Goal: Transaction & Acquisition: Purchase product/service

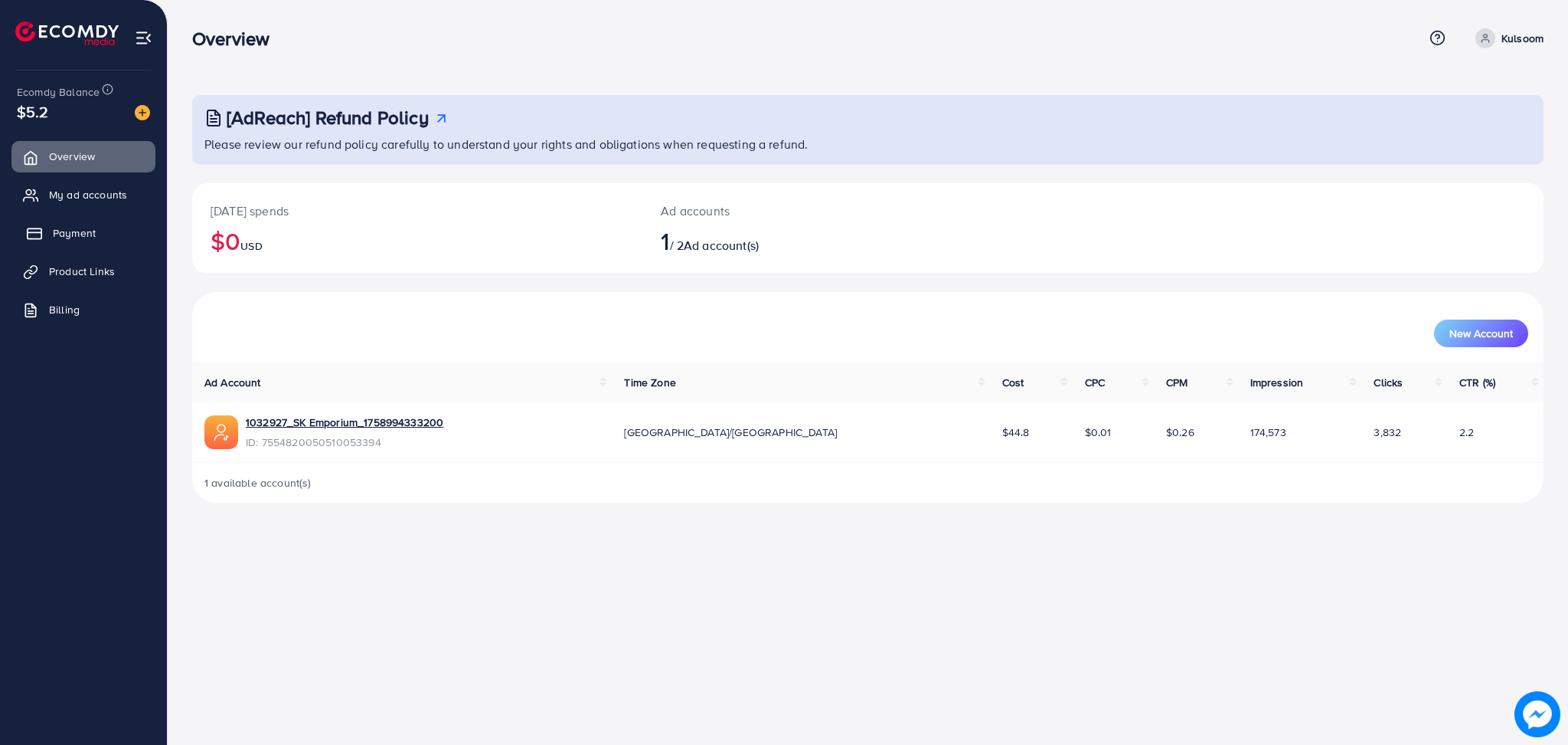
click at [59, 230] on span "Payment" at bounding box center [74, 233] width 43 height 16
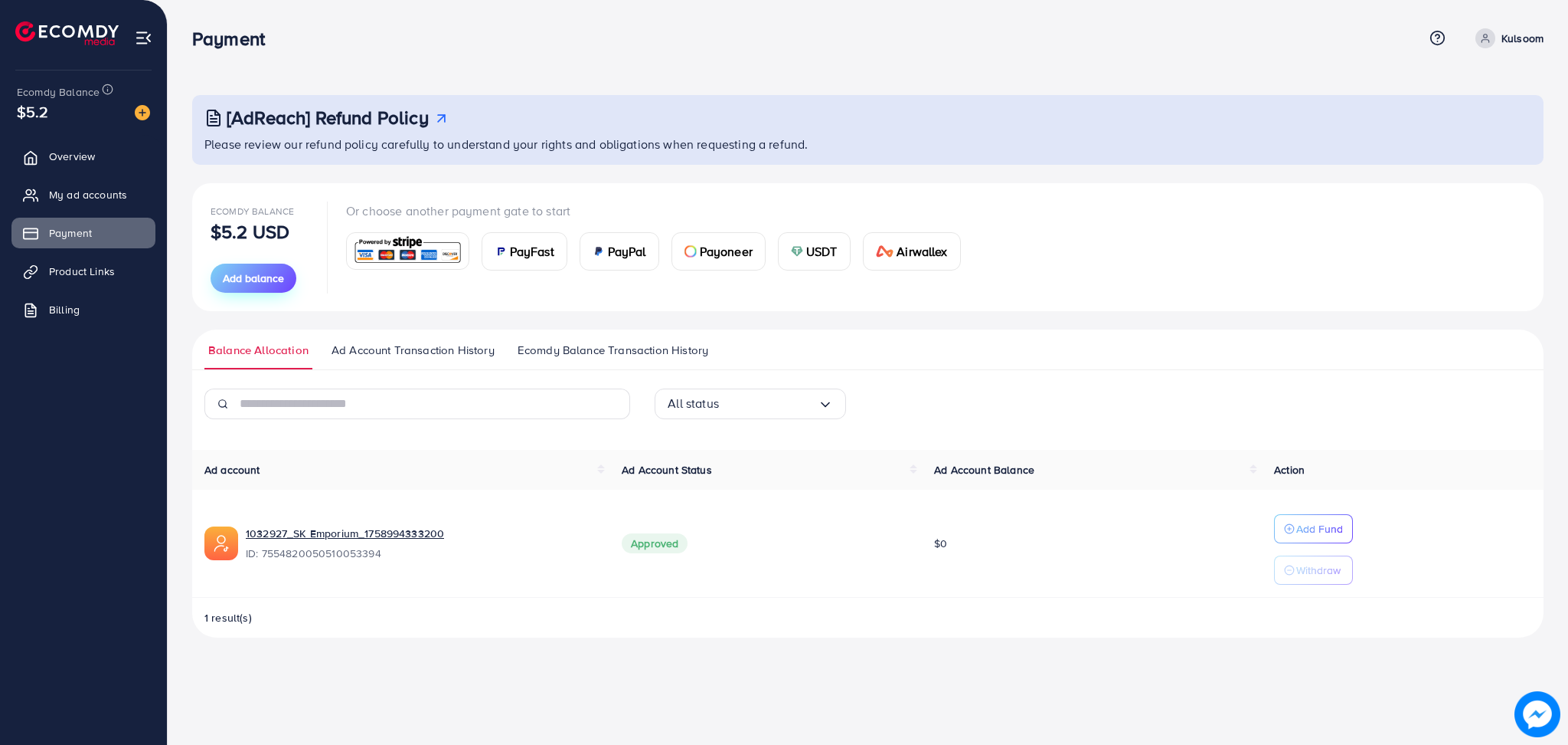
click at [245, 275] on span "Add balance" at bounding box center [253, 279] width 61 height 16
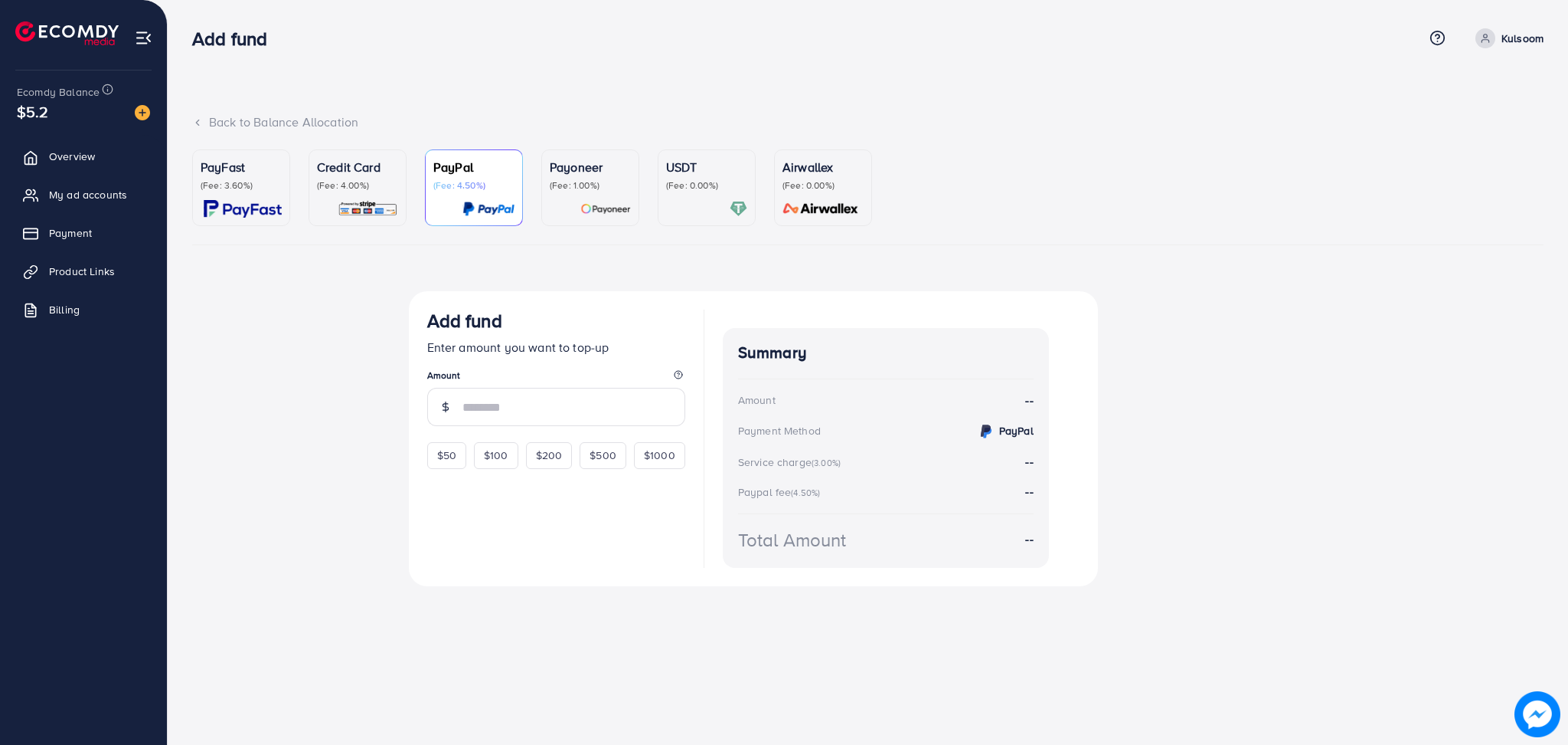
click at [221, 174] on p "PayFast" at bounding box center [242, 167] width 81 height 18
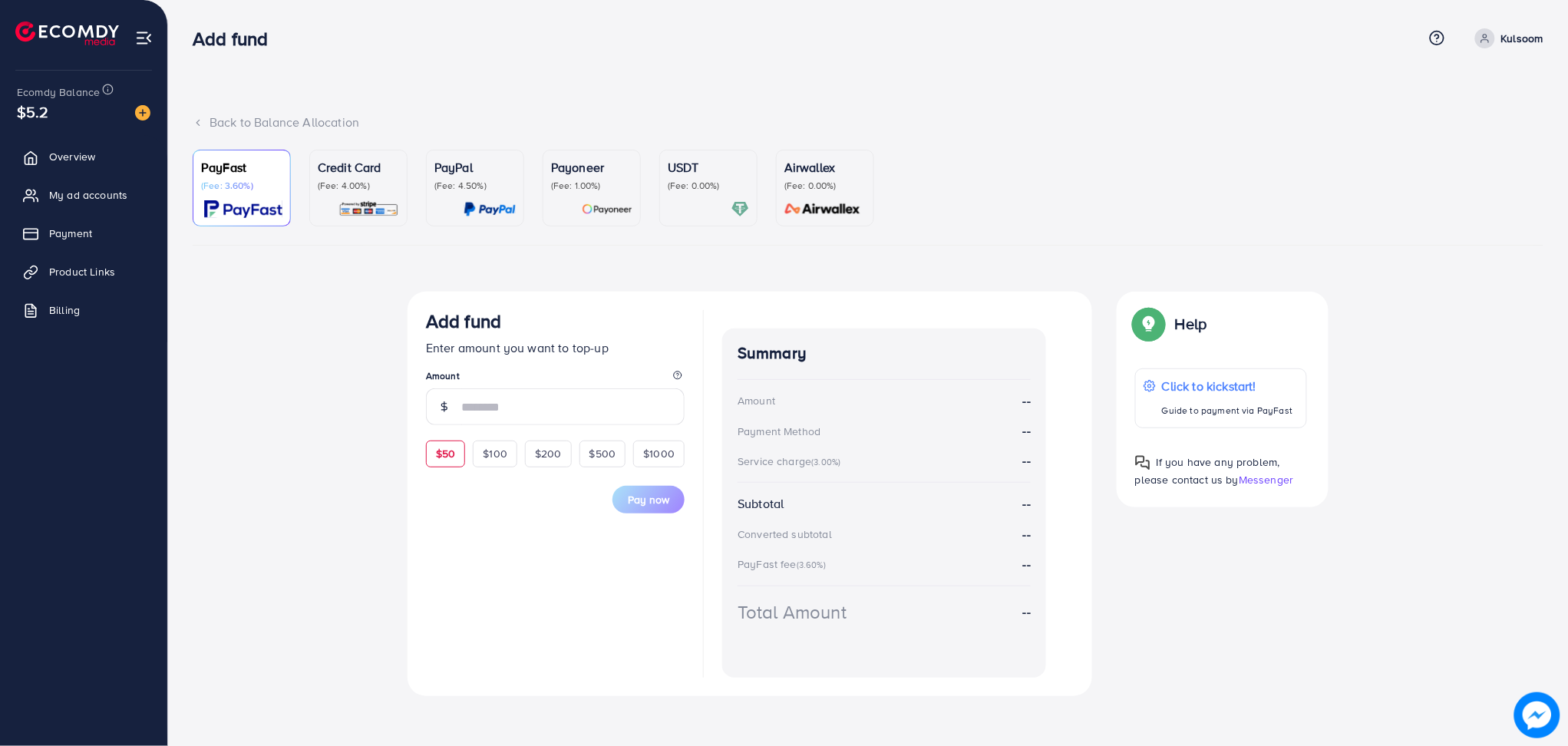
click at [438, 447] on span "$50" at bounding box center [445, 454] width 19 height 16
type input "**"
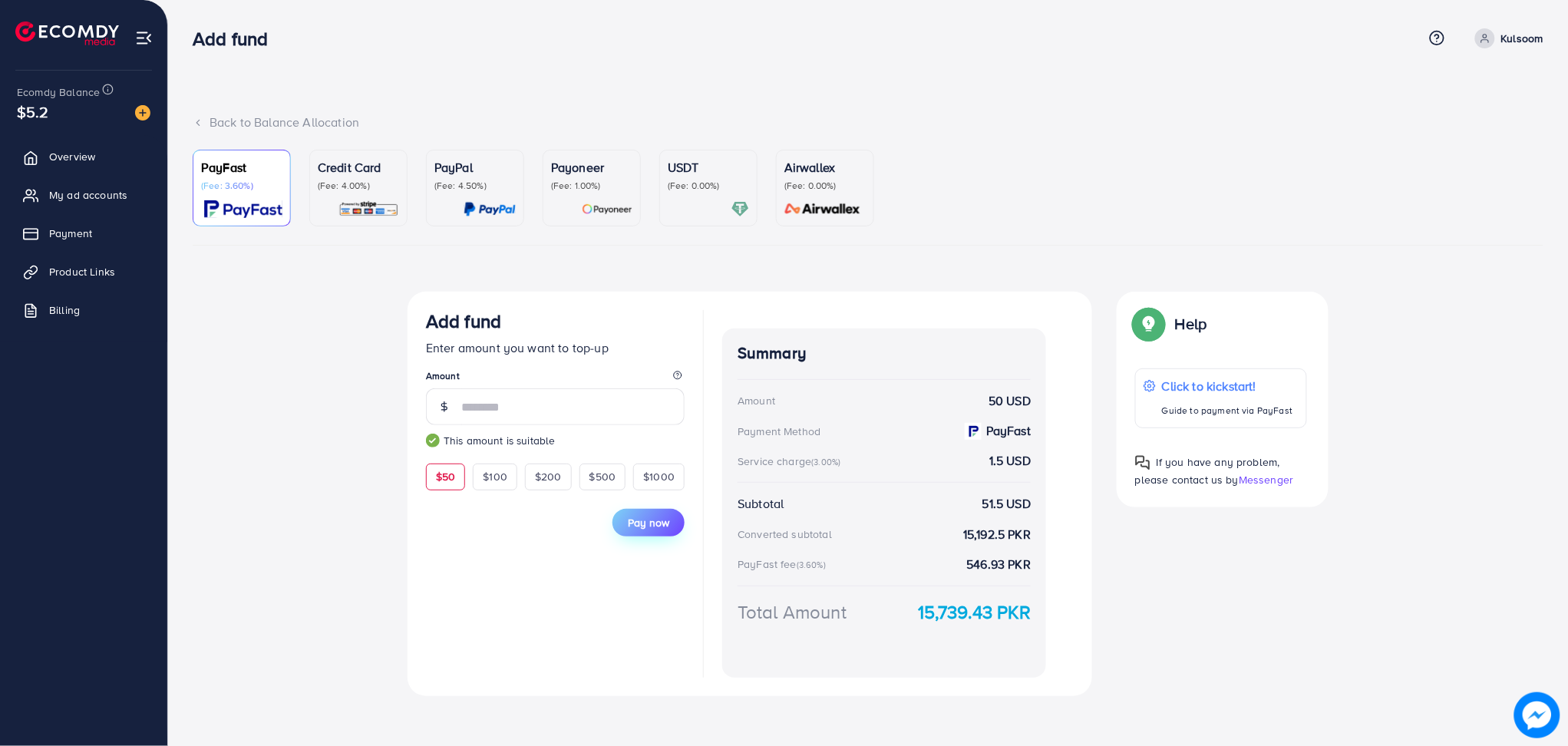
click at [653, 528] on span "Pay now" at bounding box center [648, 523] width 42 height 16
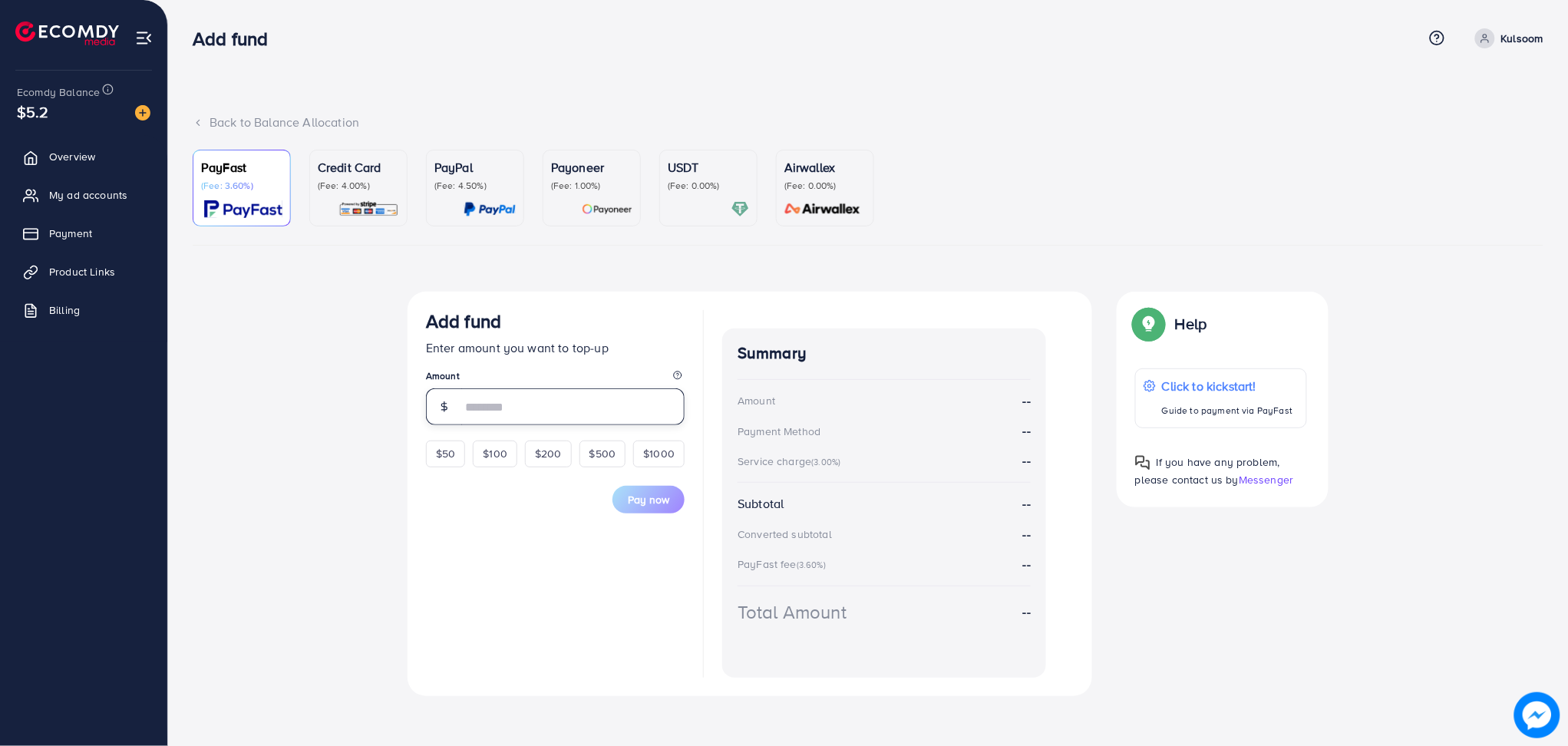
click at [565, 407] on input "number" at bounding box center [572, 406] width 223 height 37
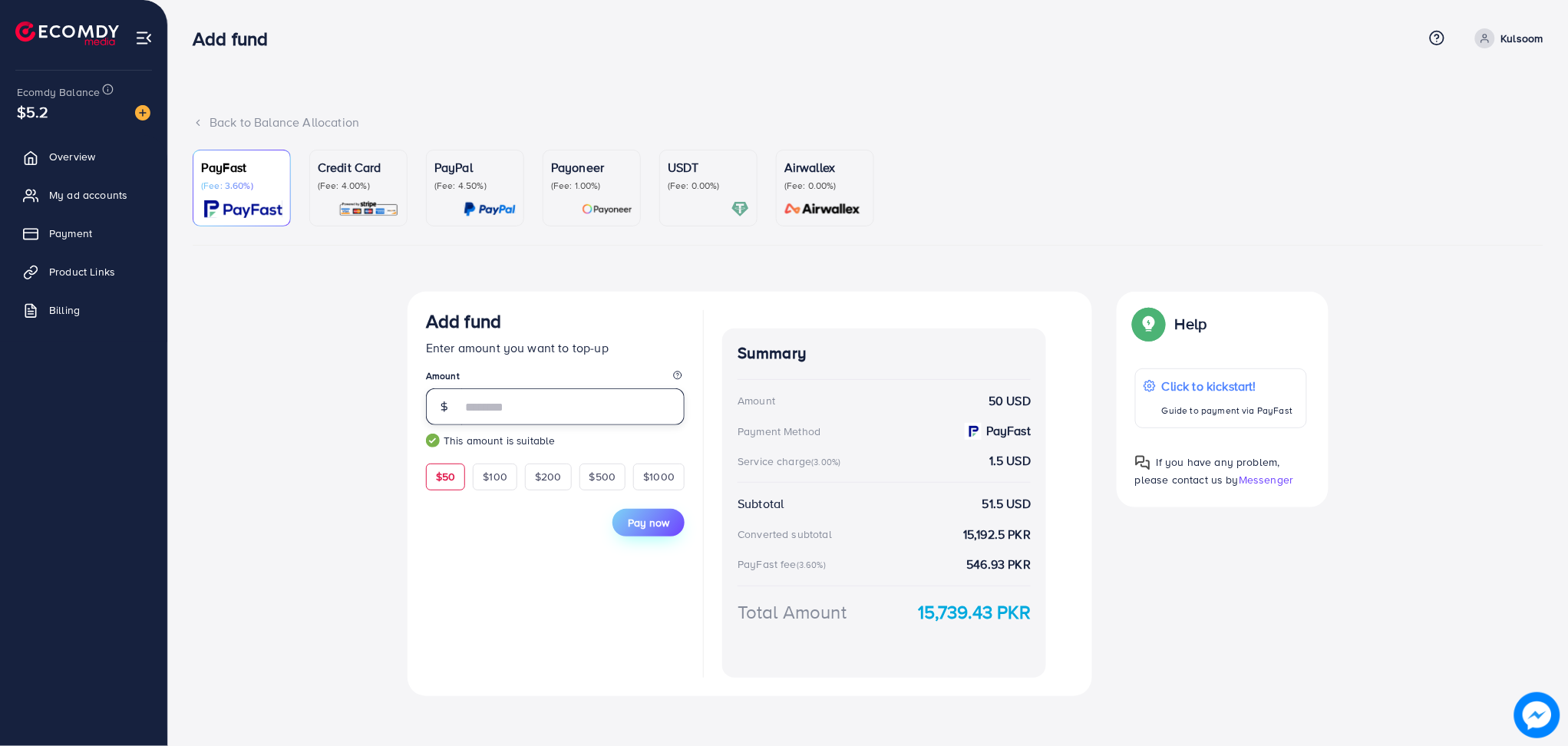
type input "**"
click at [643, 521] on span "Pay now" at bounding box center [648, 523] width 42 height 16
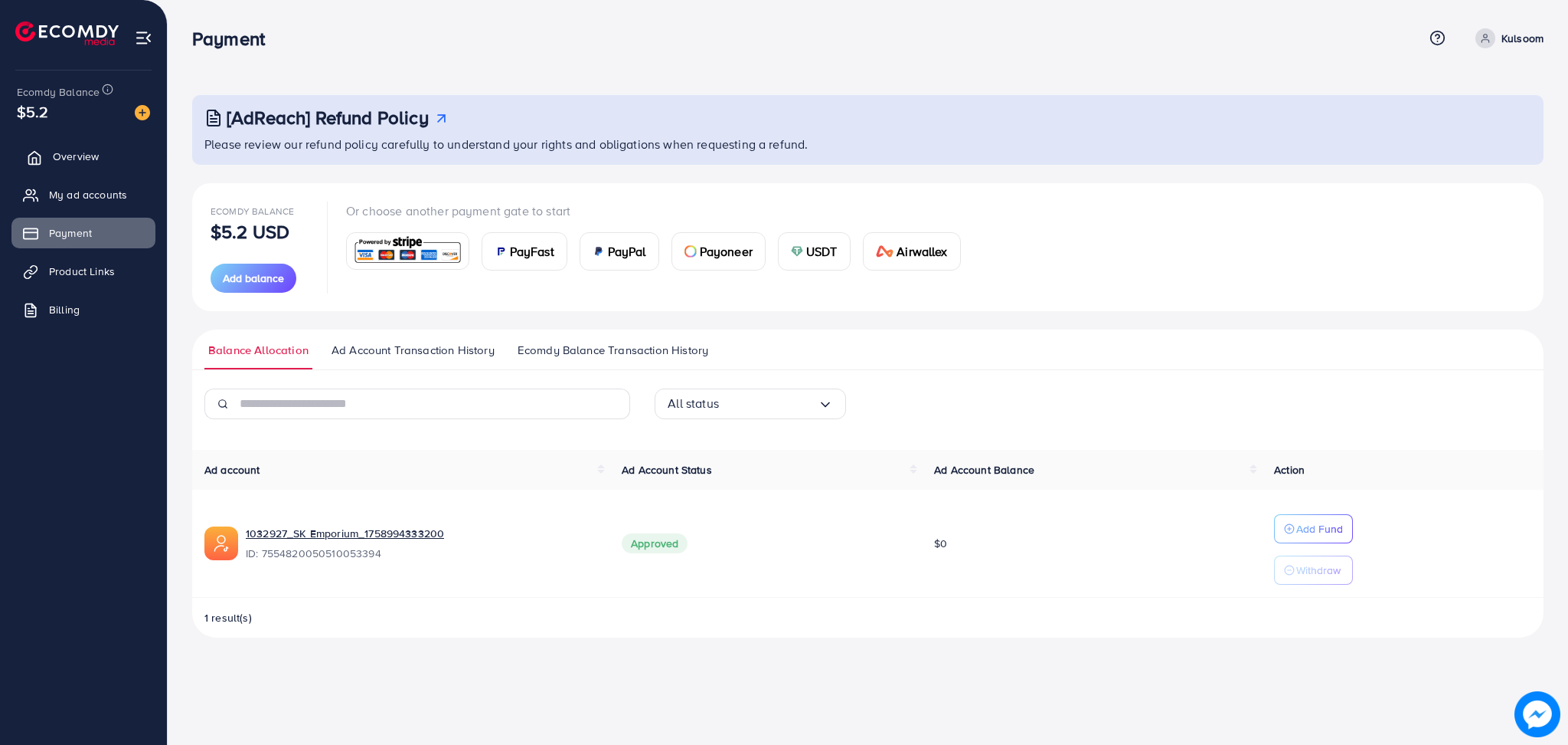
click at [84, 160] on span "Overview" at bounding box center [76, 157] width 46 height 16
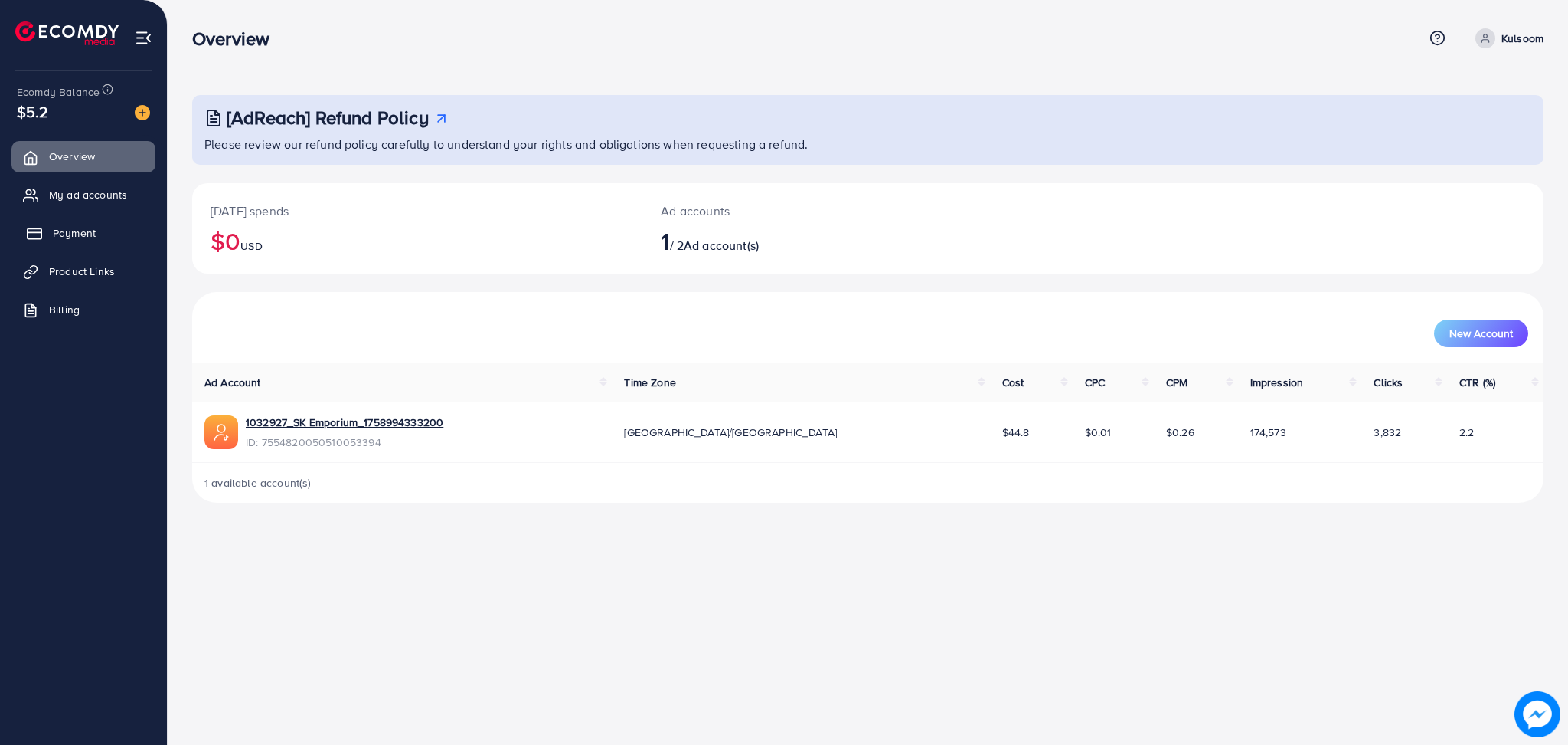
click at [87, 228] on span "Payment" at bounding box center [74, 233] width 43 height 16
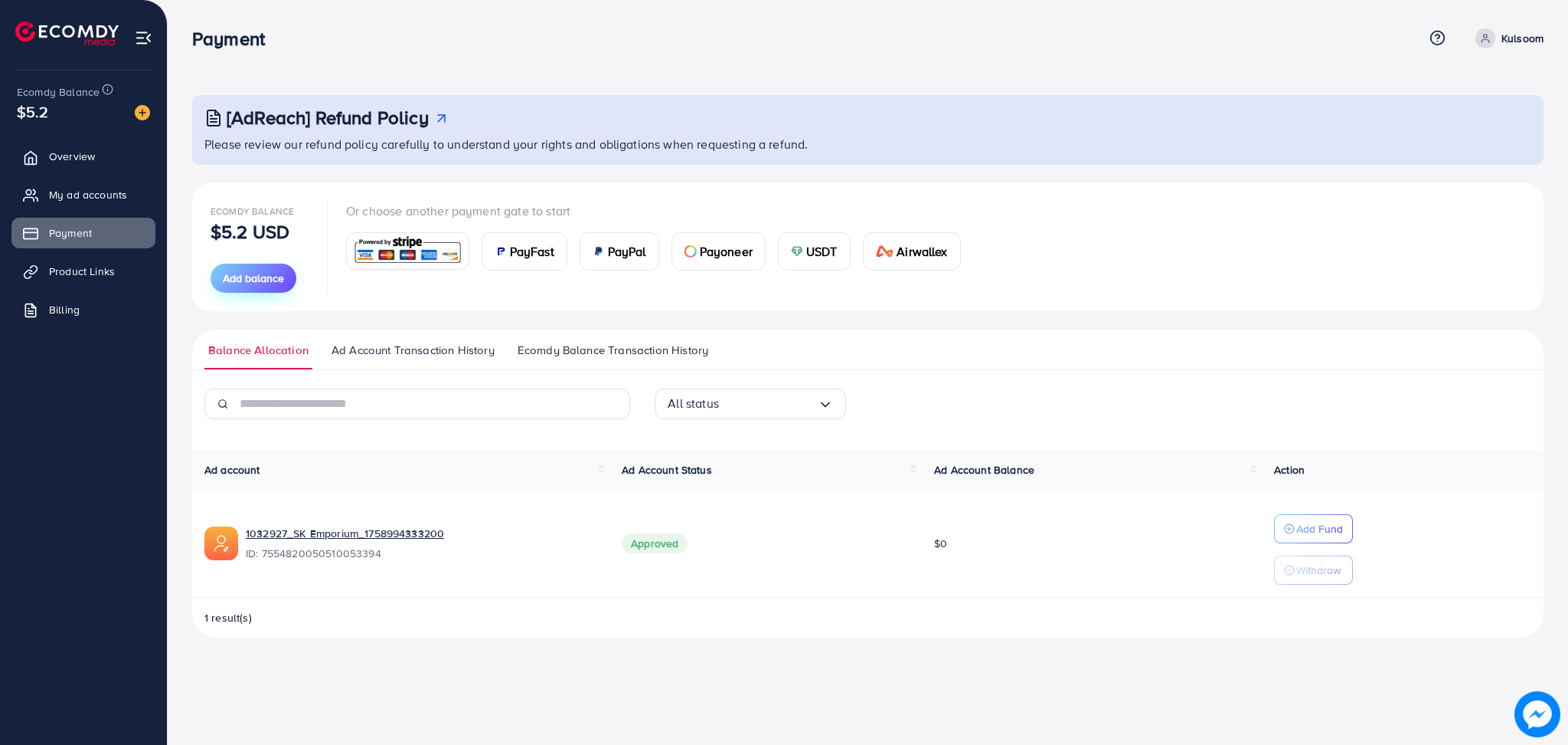
drag, startPoint x: 242, startPoint y: 293, endPoint x: 253, endPoint y: 283, distance: 14.9
click at [253, 283] on div "Ecomdy Balance $5.2 USD Add balance Or choose another payment gate to start Pay…" at bounding box center [868, 247] width 1351 height 128
click at [253, 283] on span "Add balance" at bounding box center [253, 279] width 61 height 16
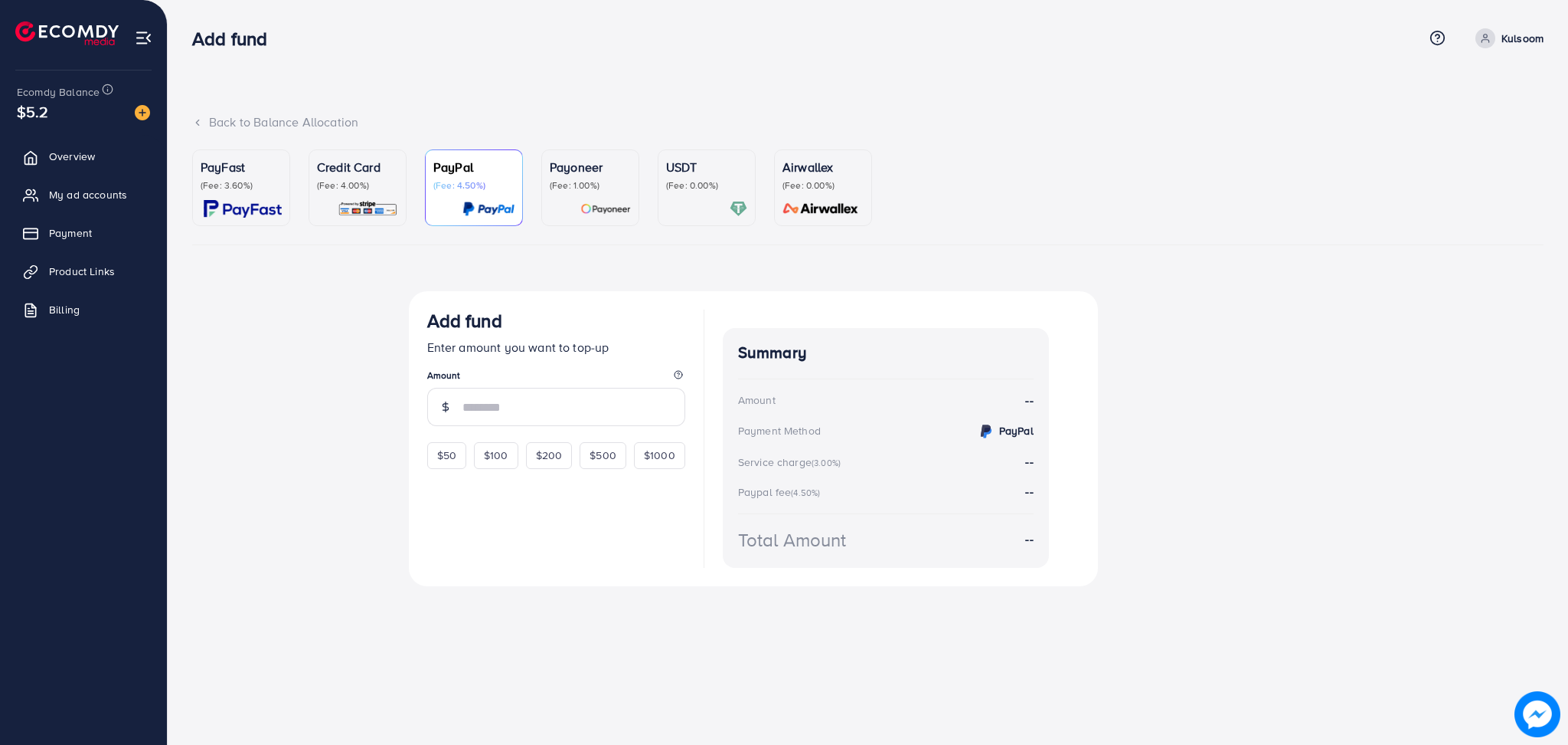
click at [221, 181] on p "(Fee: 3.60%)" at bounding box center [242, 185] width 81 height 13
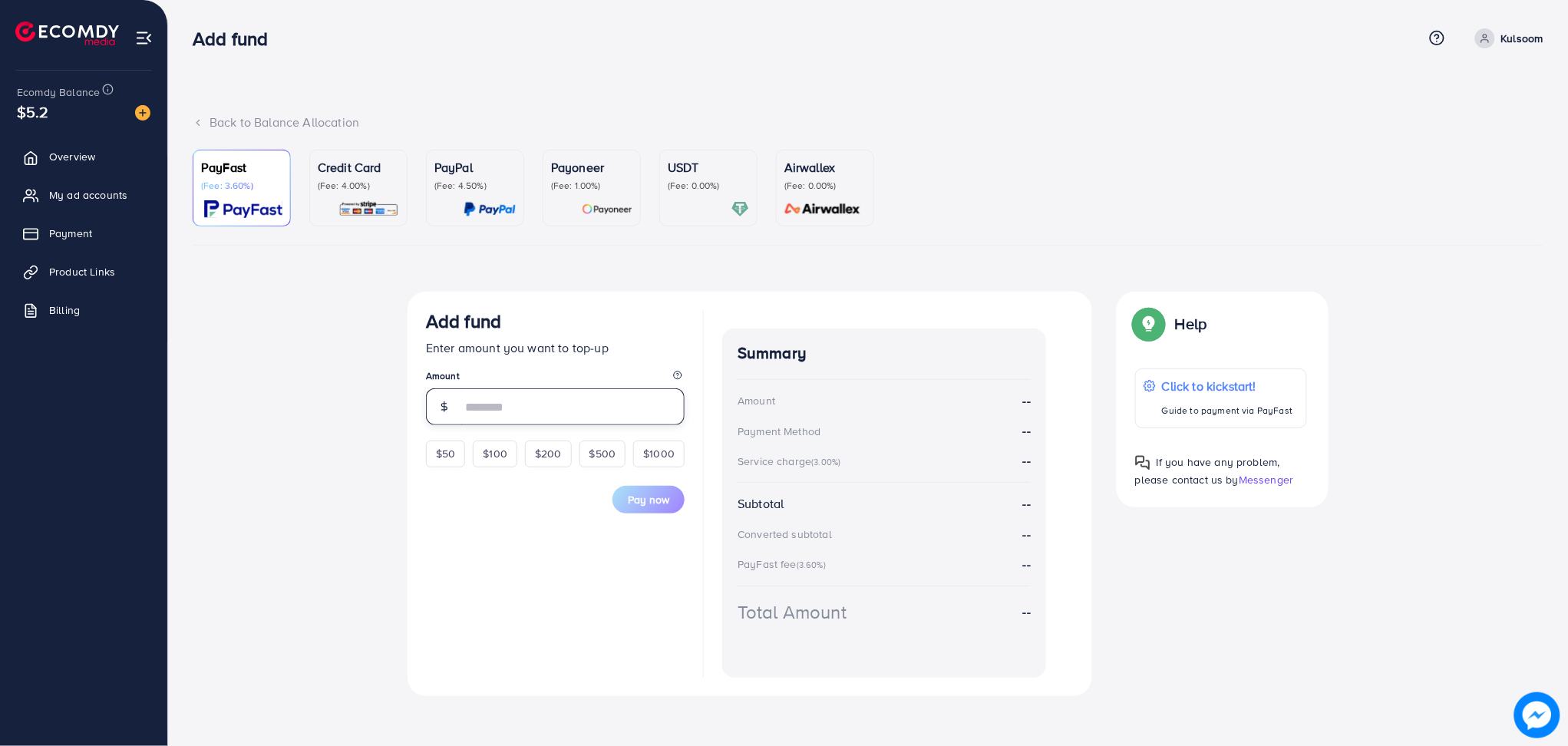
click at [495, 415] on input "number" at bounding box center [572, 406] width 223 height 37
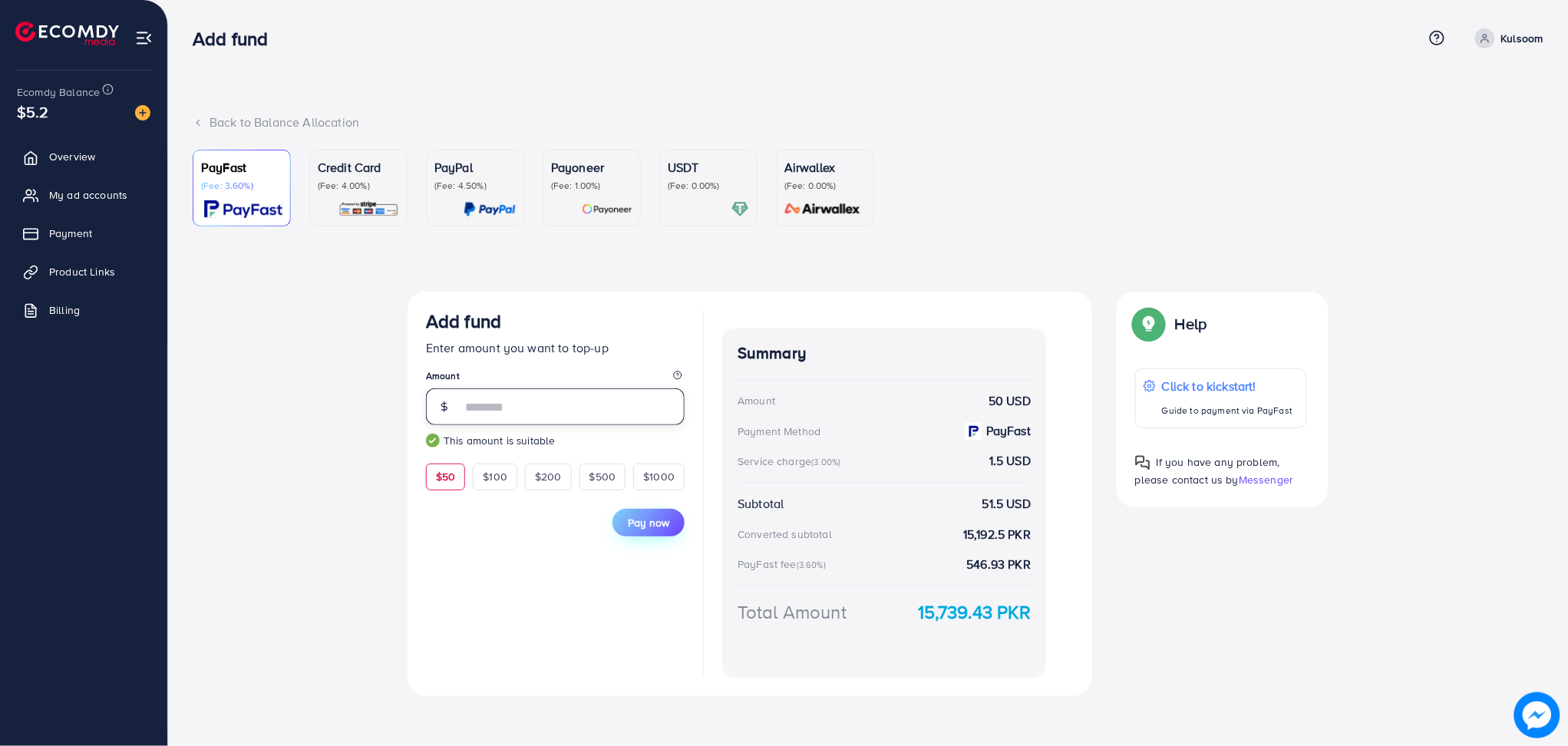
type input "**"
click at [651, 526] on span "Pay now" at bounding box center [648, 523] width 42 height 16
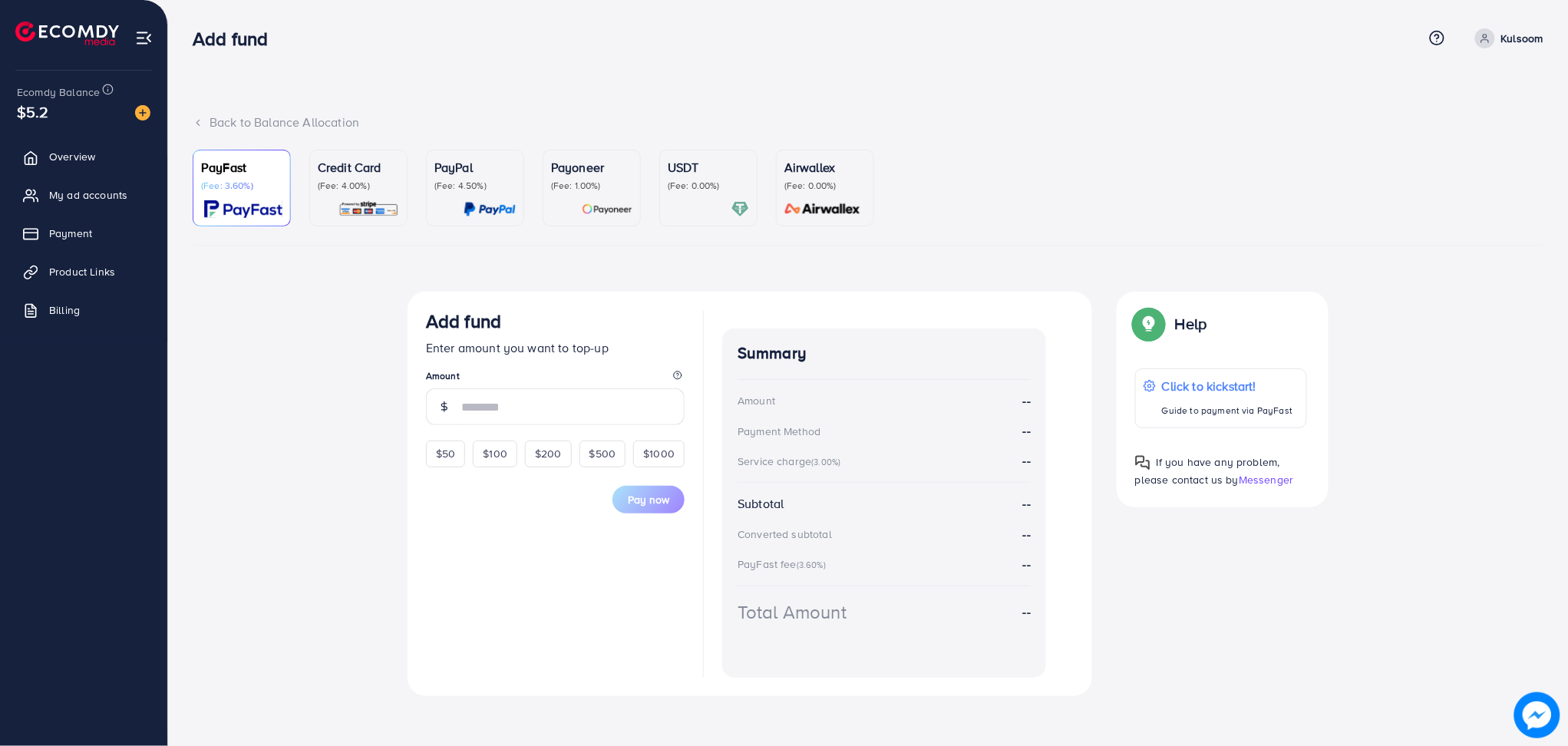
click at [339, 169] on p "Credit Card" at bounding box center [358, 167] width 82 height 18
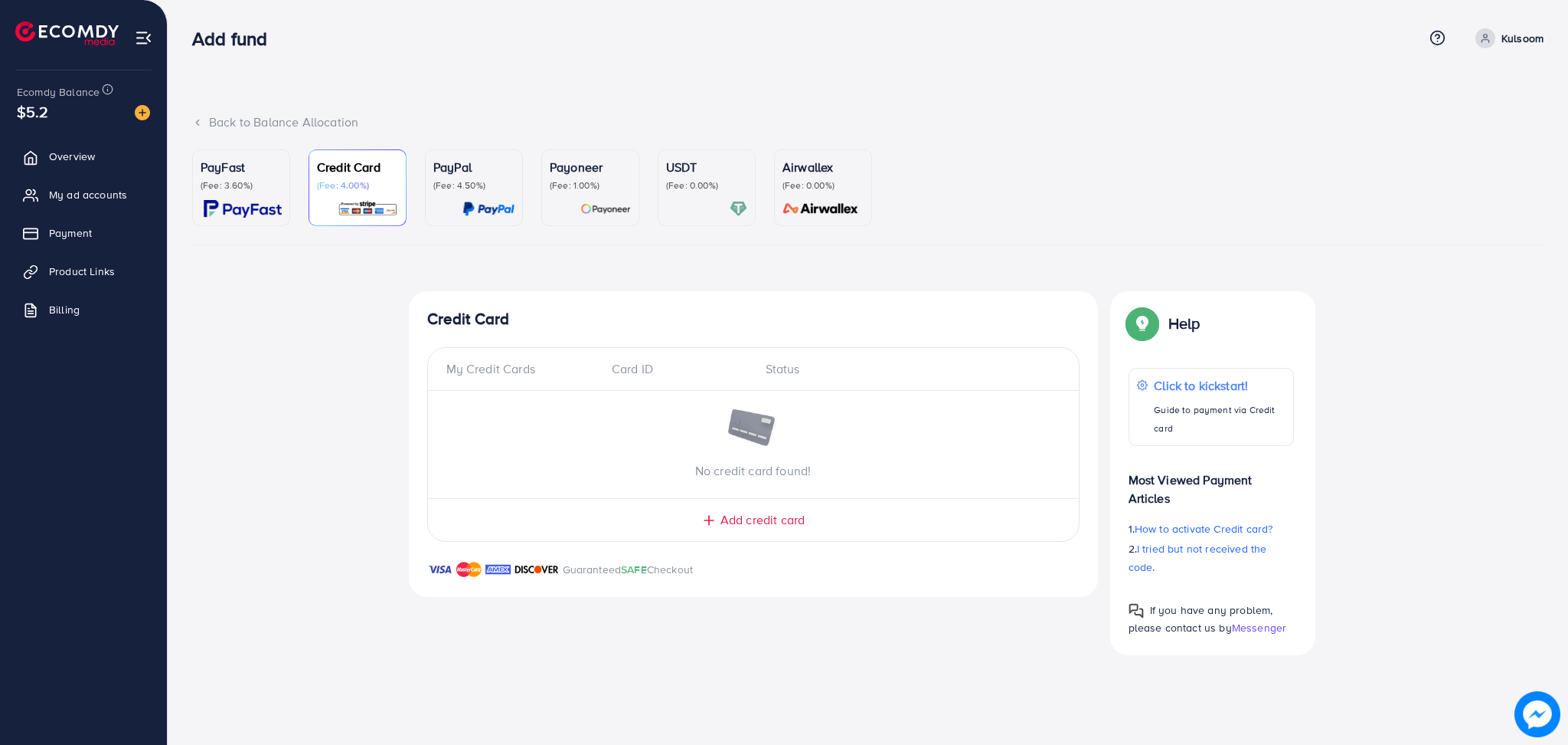
click at [235, 170] on p "PayFast" at bounding box center [242, 167] width 81 height 18
